Goal: Information Seeking & Learning: Learn about a topic

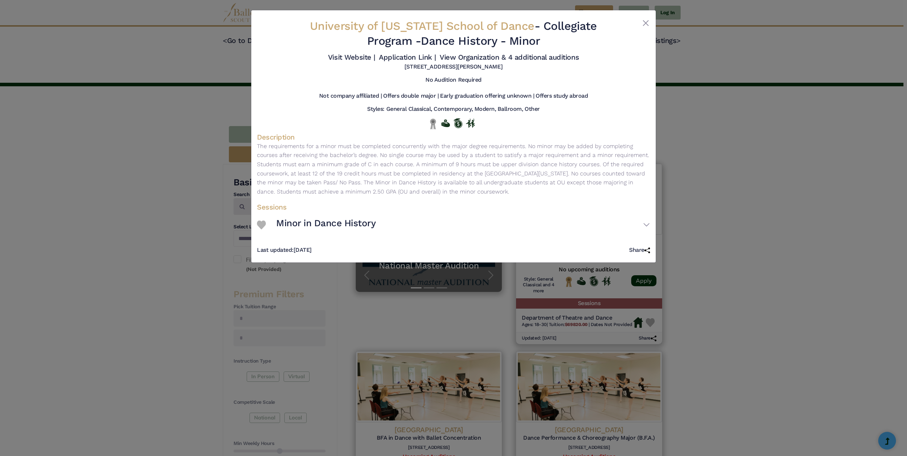
click at [645, 24] on button "Close" at bounding box center [646, 23] width 9 height 9
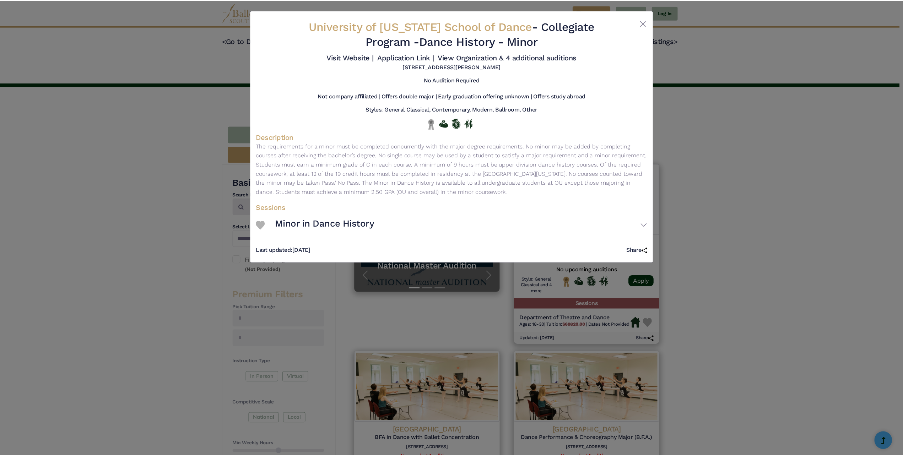
scroll to position [758, 0]
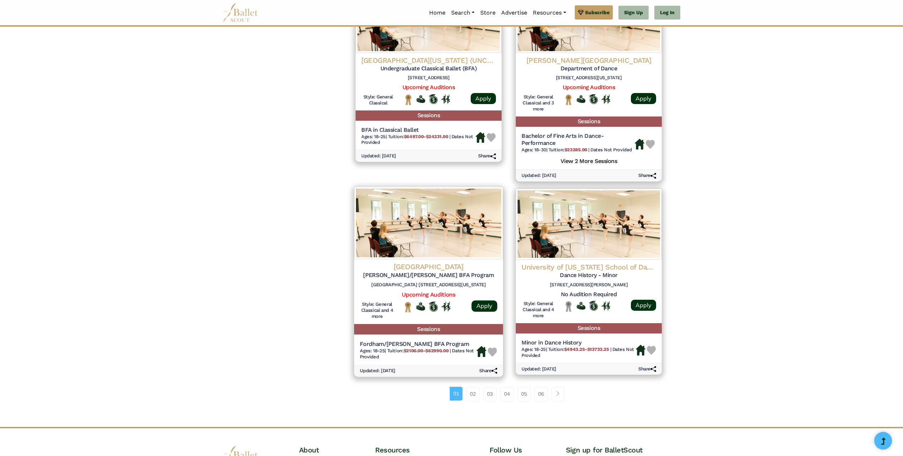
click at [456, 220] on img at bounding box center [428, 223] width 149 height 73
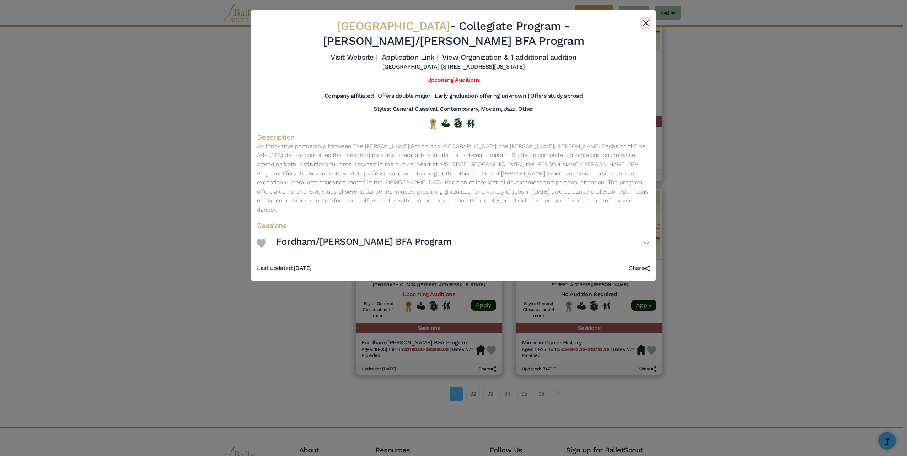
click at [648, 22] on button "Close" at bounding box center [646, 23] width 9 height 9
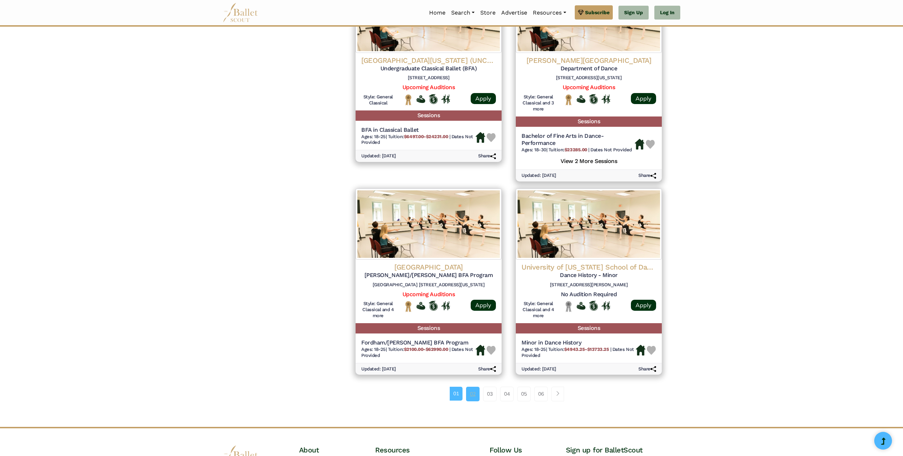
click at [472, 394] on link "02" at bounding box center [473, 394] width 14 height 14
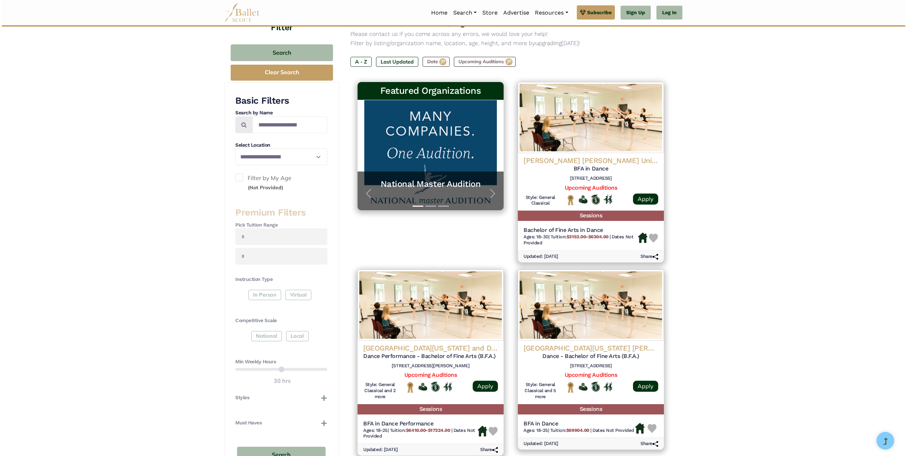
scroll to position [95, 0]
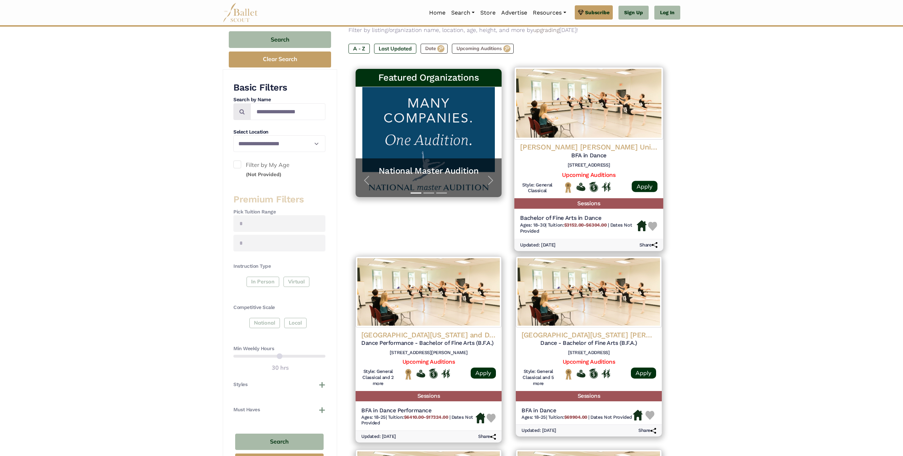
click at [574, 148] on h4 "[PERSON_NAME] [PERSON_NAME] University Department Of Dance" at bounding box center [589, 148] width 138 height 10
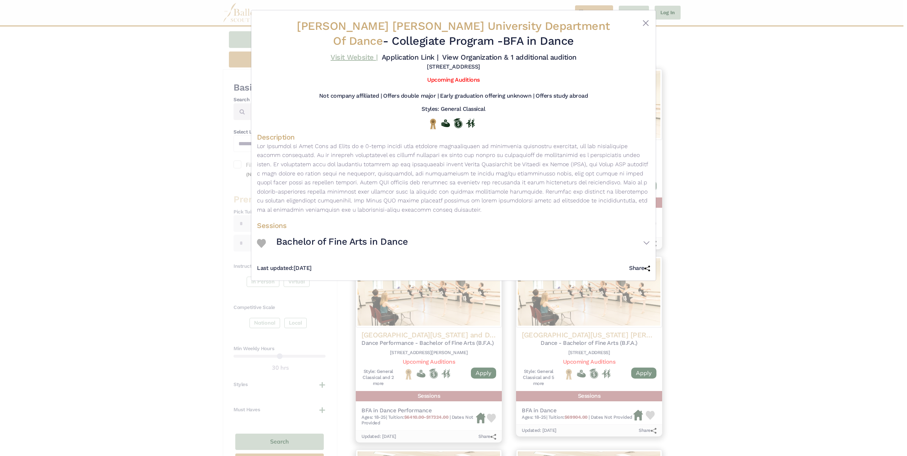
click at [340, 55] on link "Visit Website |" at bounding box center [354, 57] width 47 height 9
click at [348, 56] on link "Visit Website |" at bounding box center [354, 57] width 47 height 9
